Goal: Find specific page/section: Find specific page/section

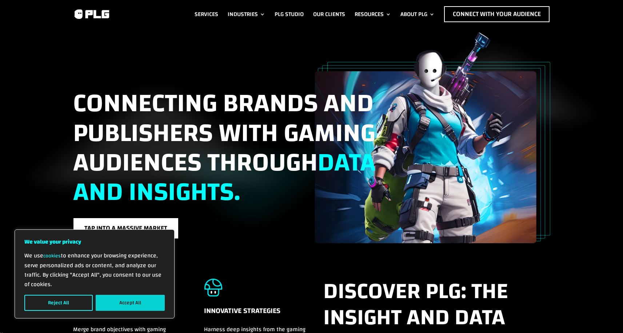
click at [140, 298] on button "Accept All" at bounding box center [130, 303] width 69 height 16
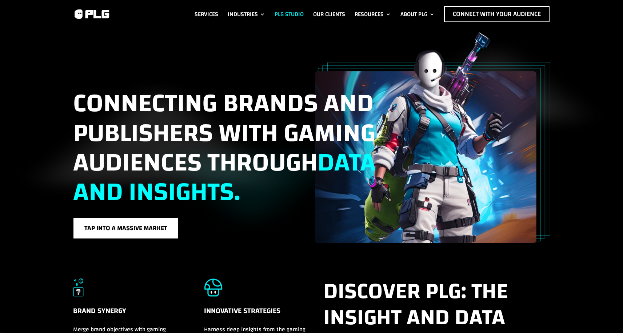
click at [278, 14] on link "PLG Studio" at bounding box center [289, 14] width 29 height 16
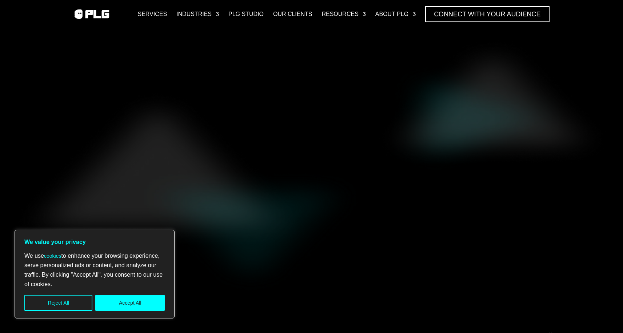
click at [142, 295] on div "We use cookies to enhance your browsing experience, serve personalized ads or c…" at bounding box center [94, 281] width 140 height 60
click at [142, 298] on button "Accept All" at bounding box center [130, 303] width 70 height 16
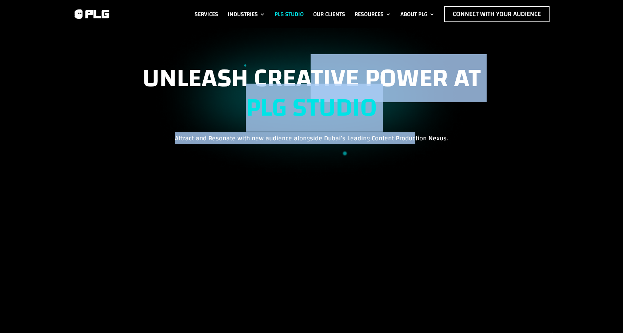
drag, startPoint x: 315, startPoint y: 73, endPoint x: 412, endPoint y: 148, distance: 123.2
click at [414, 143] on div "UNLEASH CREATIVE POWER AT PLG STUDIO Attract and Resonate with new audience alo…" at bounding box center [311, 104] width 477 height 80
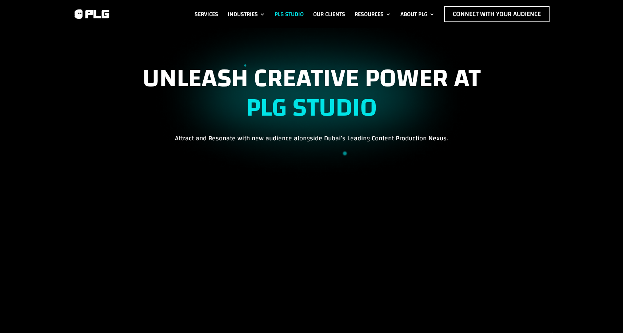
click at [408, 148] on div "UNLEASH CREATIVE POWER AT PLG STUDIO Attract and Resonate with new audience alo…" at bounding box center [311, 103] width 477 height 103
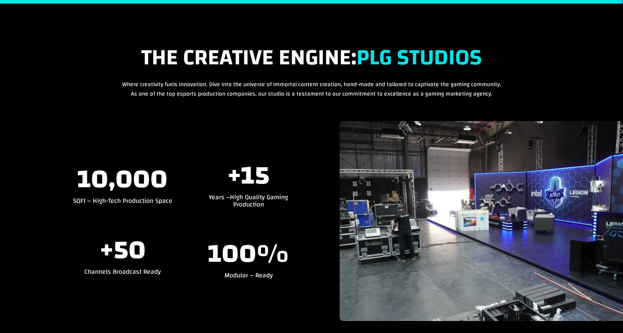
scroll to position [1052, 0]
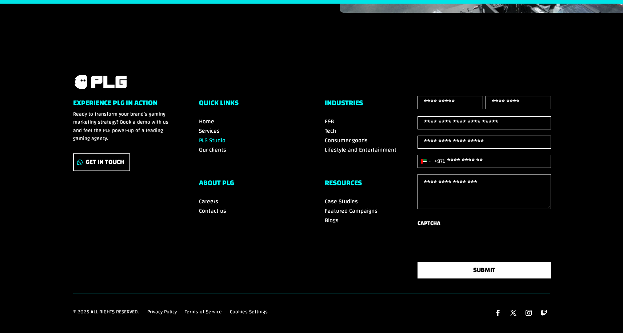
click at [205, 206] on span "Contact us" at bounding box center [212, 211] width 27 height 11
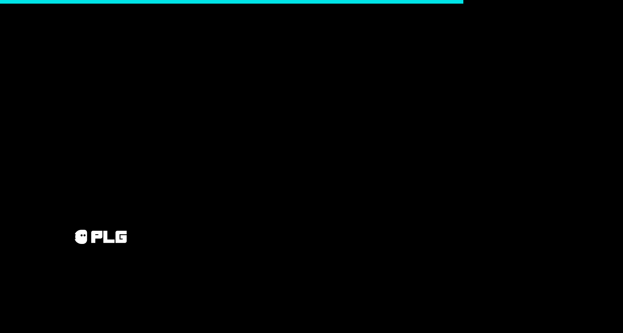
scroll to position [641, 0]
